Goal: Information Seeking & Learning: Learn about a topic

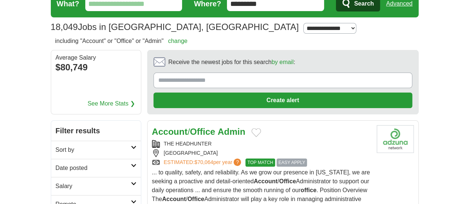
scroll to position [63, 0]
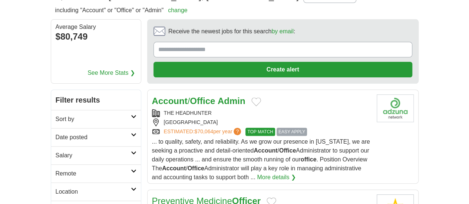
click at [190, 96] on strong "Office" at bounding box center [202, 101] width 25 height 10
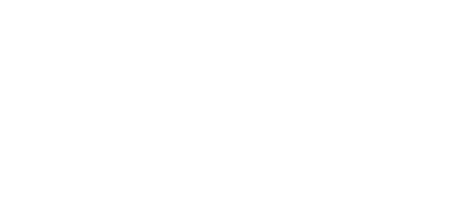
scroll to position [1560, 0]
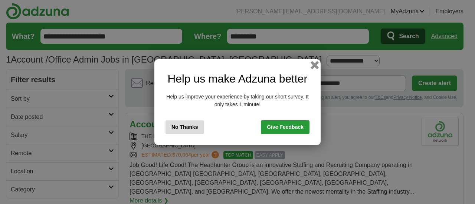
click at [316, 65] on button "button" at bounding box center [314, 65] width 8 height 8
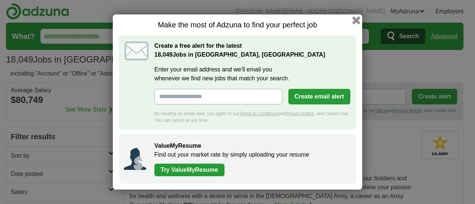
click at [357, 20] on button "button" at bounding box center [356, 20] width 8 height 8
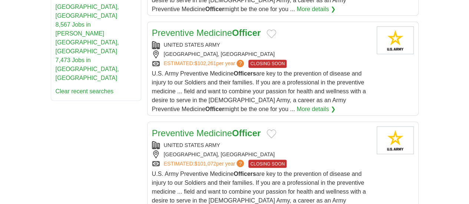
scroll to position [566, 0]
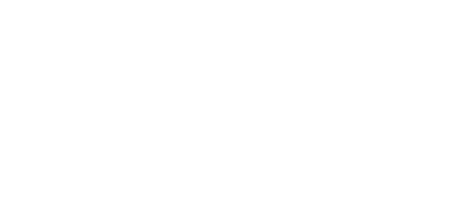
scroll to position [1498, 0]
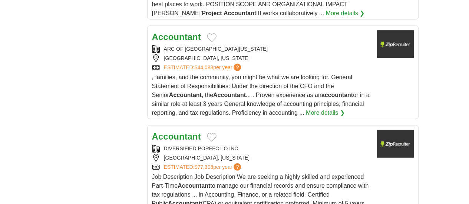
scroll to position [985, 0]
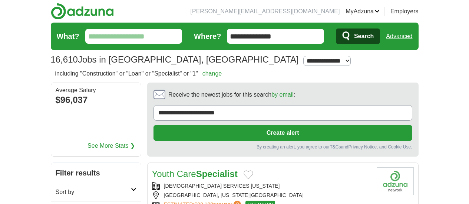
click at [266, 168] on div "Youth Care Specialist" at bounding box center [261, 174] width 219 height 13
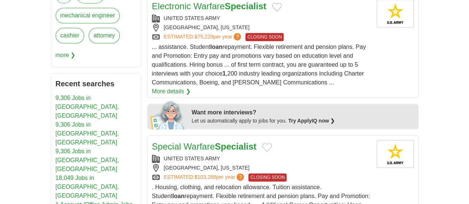
scroll to position [430, 0]
